Goal: Navigation & Orientation: Find specific page/section

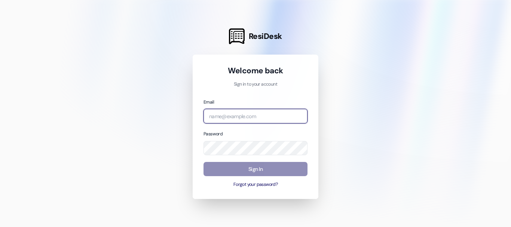
type input "[EMAIL_ADDRESS][DOMAIN_NAME]"
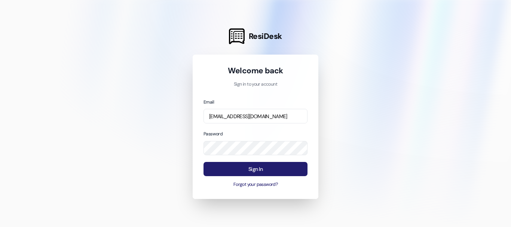
click at [277, 168] on button "Sign In" at bounding box center [255, 169] width 104 height 15
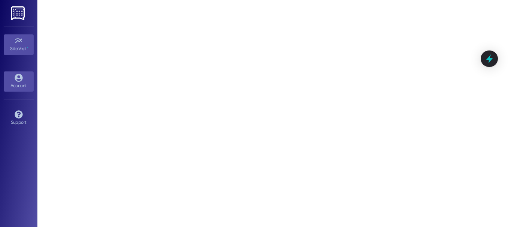
drag, startPoint x: 15, startPoint y: 82, endPoint x: 13, endPoint y: 76, distance: 5.7
click at [14, 82] on div "Account" at bounding box center [18, 85] width 37 height 7
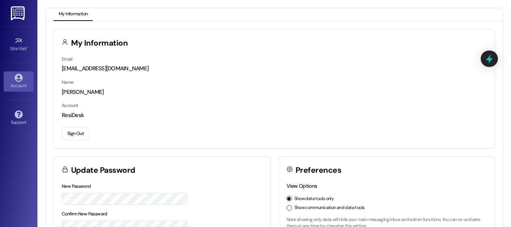
click at [15, 13] on img at bounding box center [18, 13] width 15 height 14
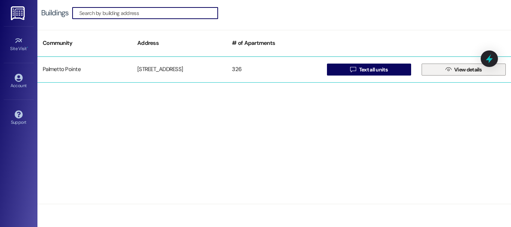
click at [449, 65] on span " View details" at bounding box center [463, 69] width 39 height 11
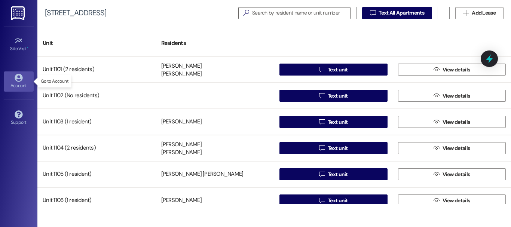
click at [22, 84] on div "Account" at bounding box center [18, 85] width 37 height 7
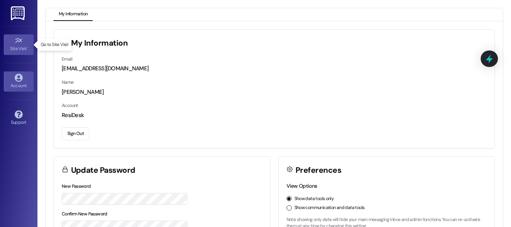
click at [7, 46] on div "Site Visit •" at bounding box center [18, 48] width 37 height 7
